Goal: Transaction & Acquisition: Purchase product/service

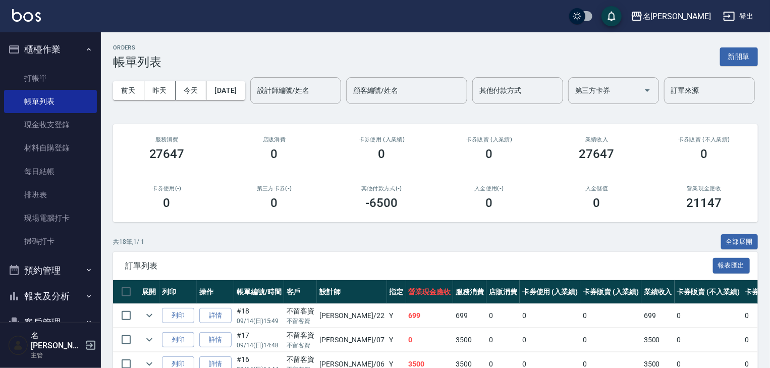
click at [32, 13] on img at bounding box center [26, 15] width 29 height 13
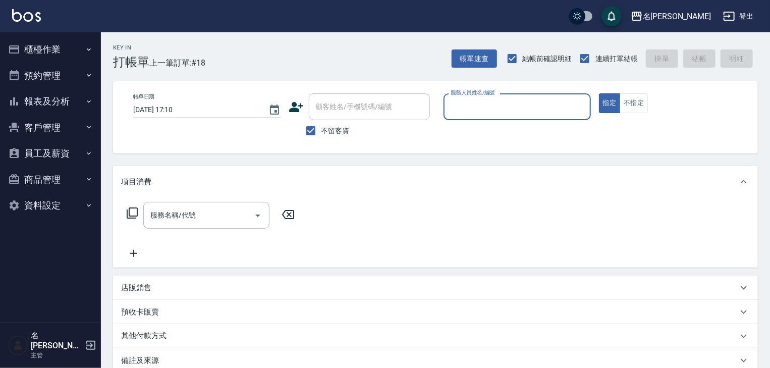
click at [484, 106] on input "服務人員姓名/編號" at bounding box center [517, 107] width 138 height 18
type input "[PERSON_NAME]-07"
type button "true"
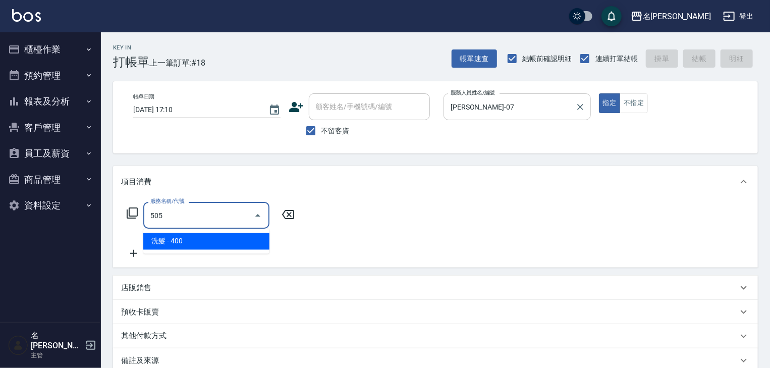
type input "洗髮(505)"
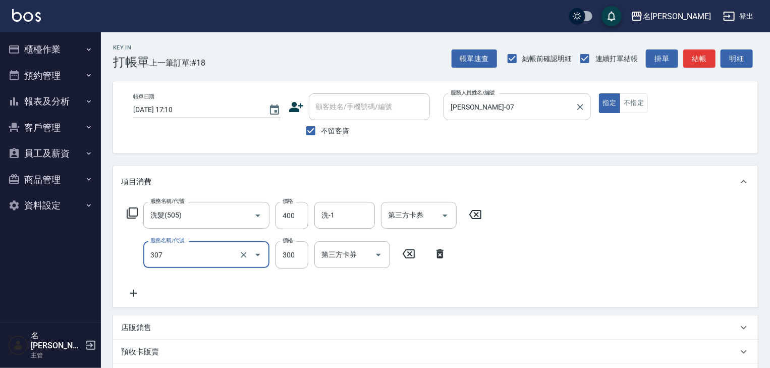
type input "剪髮(307)"
type input "400"
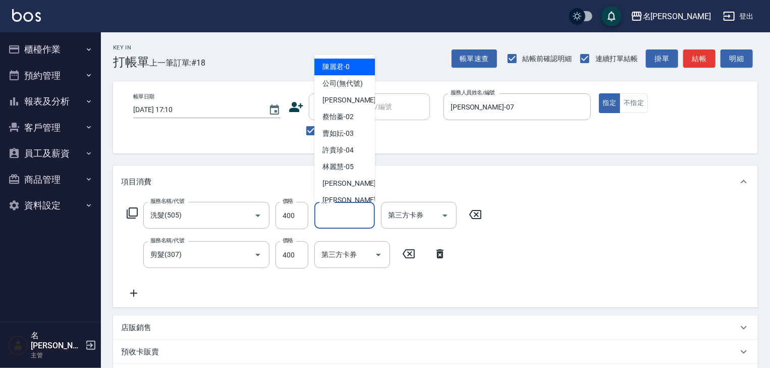
click at [337, 215] on input "洗-1" at bounding box center [344, 215] width 51 height 18
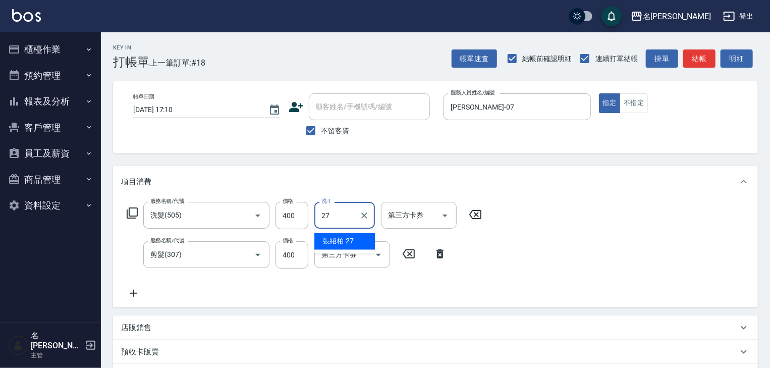
type input "[PERSON_NAME]-27"
click at [704, 57] on button "結帳" at bounding box center [699, 58] width 32 height 19
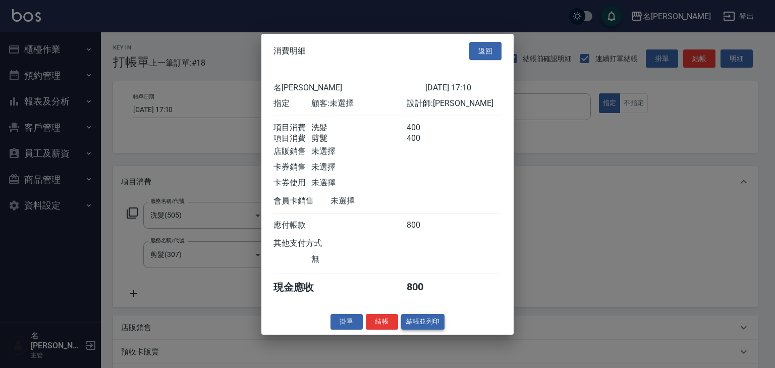
click at [417, 327] on button "結帳並列印" at bounding box center [423, 322] width 44 height 16
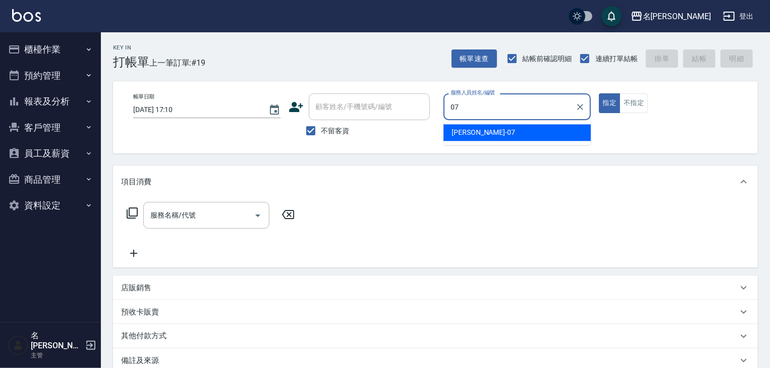
type input "[PERSON_NAME]-07"
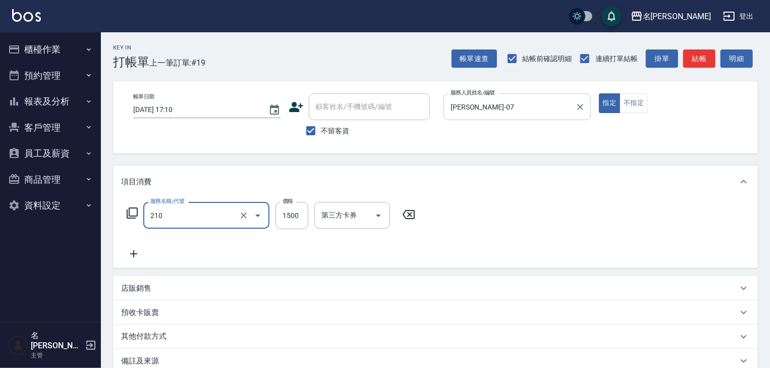
type input "離子燙(自備)(210)"
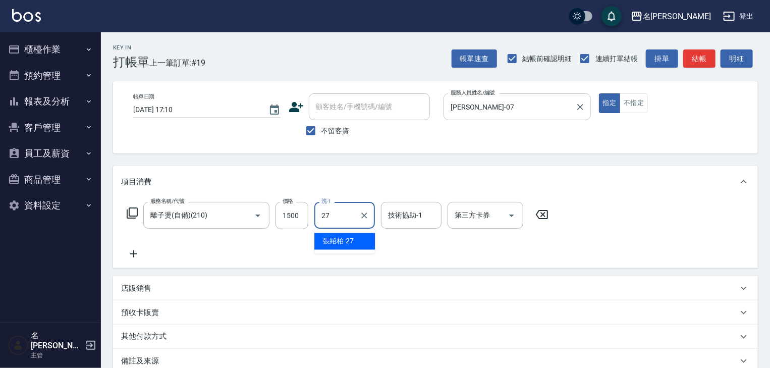
type input "[PERSON_NAME]-27"
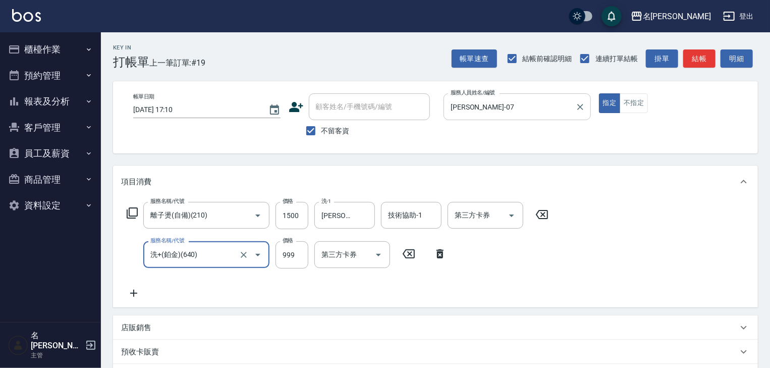
type input "洗+(鉑金)(640)"
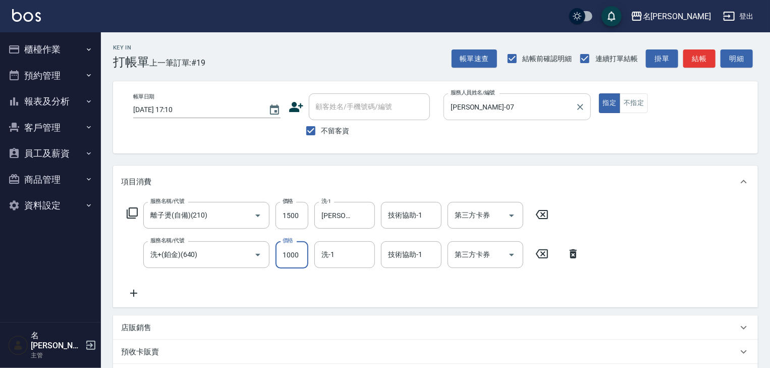
type input "1000"
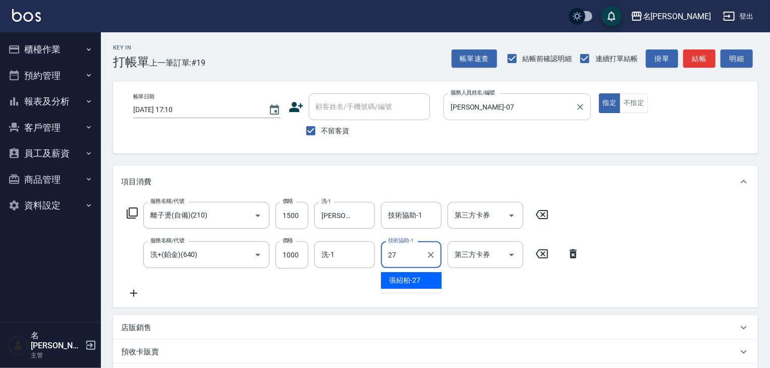
type input "[PERSON_NAME]-27"
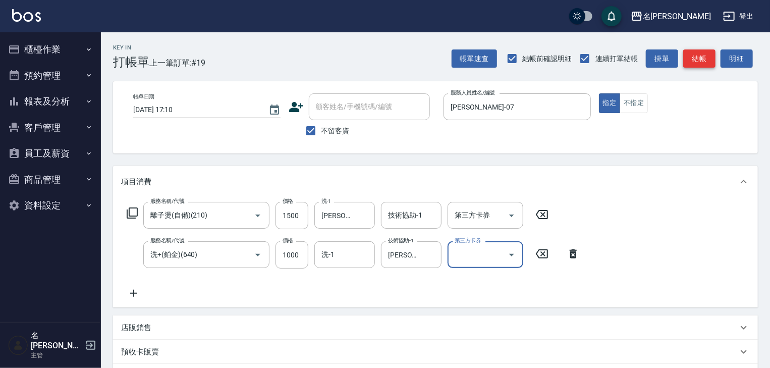
click at [702, 64] on button "結帳" at bounding box center [699, 58] width 32 height 19
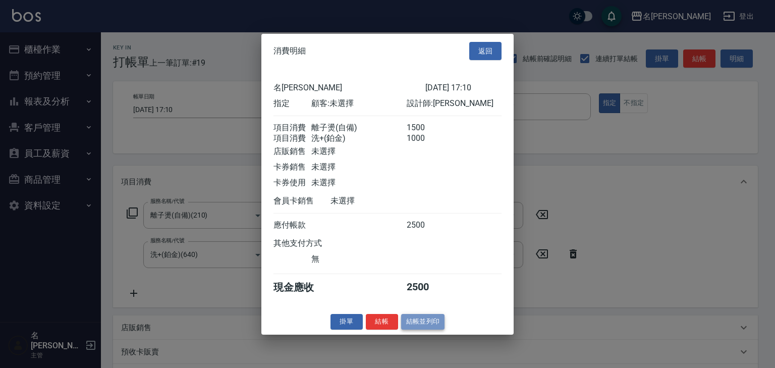
click at [442, 320] on button "結帳並列印" at bounding box center [423, 322] width 44 height 16
